Goal: Task Accomplishment & Management: Use online tool/utility

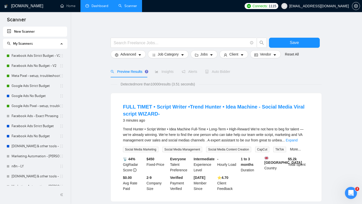
click at [96, 8] on link "Dashboard" at bounding box center [97, 6] width 23 height 4
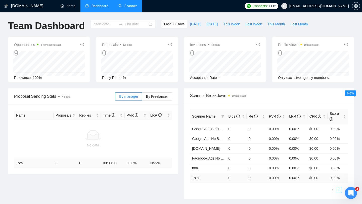
type input "[DATE]"
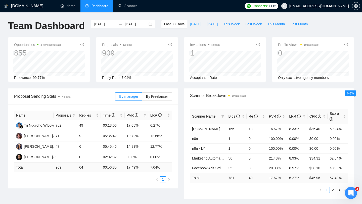
click at [194, 23] on span "[DATE]" at bounding box center [195, 24] width 11 height 6
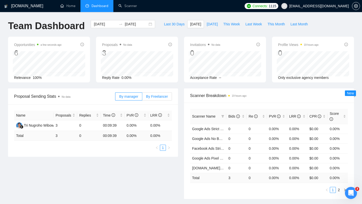
click at [159, 94] on label "By Freelancer" at bounding box center [157, 97] width 30 height 8
click at [142, 98] on input "By Freelancer" at bounding box center [142, 98] width 0 height 0
click at [159, 94] on label "By Freelancer" at bounding box center [157, 97] width 30 height 8
click at [142, 98] on input "By Freelancer" at bounding box center [142, 98] width 0 height 0
click at [159, 94] on label "By Freelancer" at bounding box center [157, 97] width 30 height 8
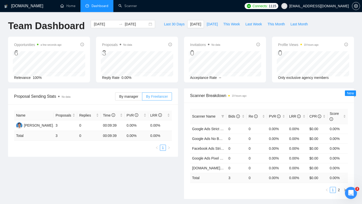
click at [142, 98] on input "By Freelancer" at bounding box center [142, 98] width 0 height 0
click at [211, 24] on span "[DATE]" at bounding box center [212, 24] width 11 height 6
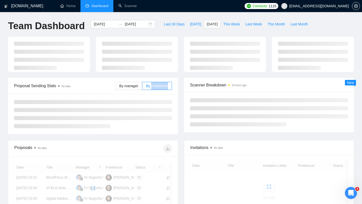
type input "[DATE]"
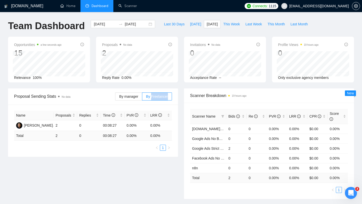
click at [182, 34] on div "Last 30 Days [DATE] [DATE] This Week Last Week This Month Last Month" at bounding box center [235, 28] width 155 height 17
click at [191, 23] on span "[DATE]" at bounding box center [195, 24] width 11 height 6
type input "[DATE]"
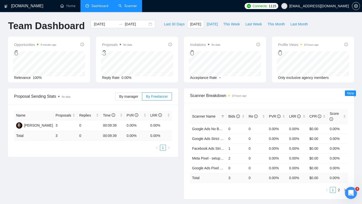
click at [128, 6] on link "Scanner" at bounding box center [127, 6] width 19 height 4
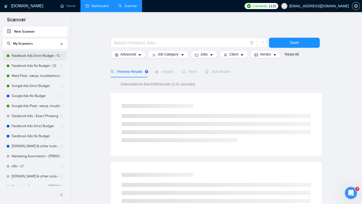
click at [34, 57] on link "Facebook Ads Strict Budget - V2" at bounding box center [36, 56] width 48 height 10
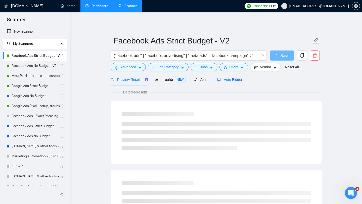
click at [231, 80] on span "Auto Bidder" at bounding box center [229, 80] width 25 height 4
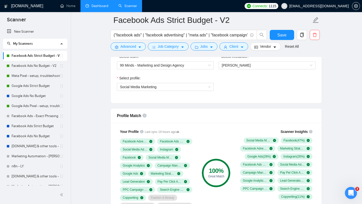
scroll to position [292, 0]
